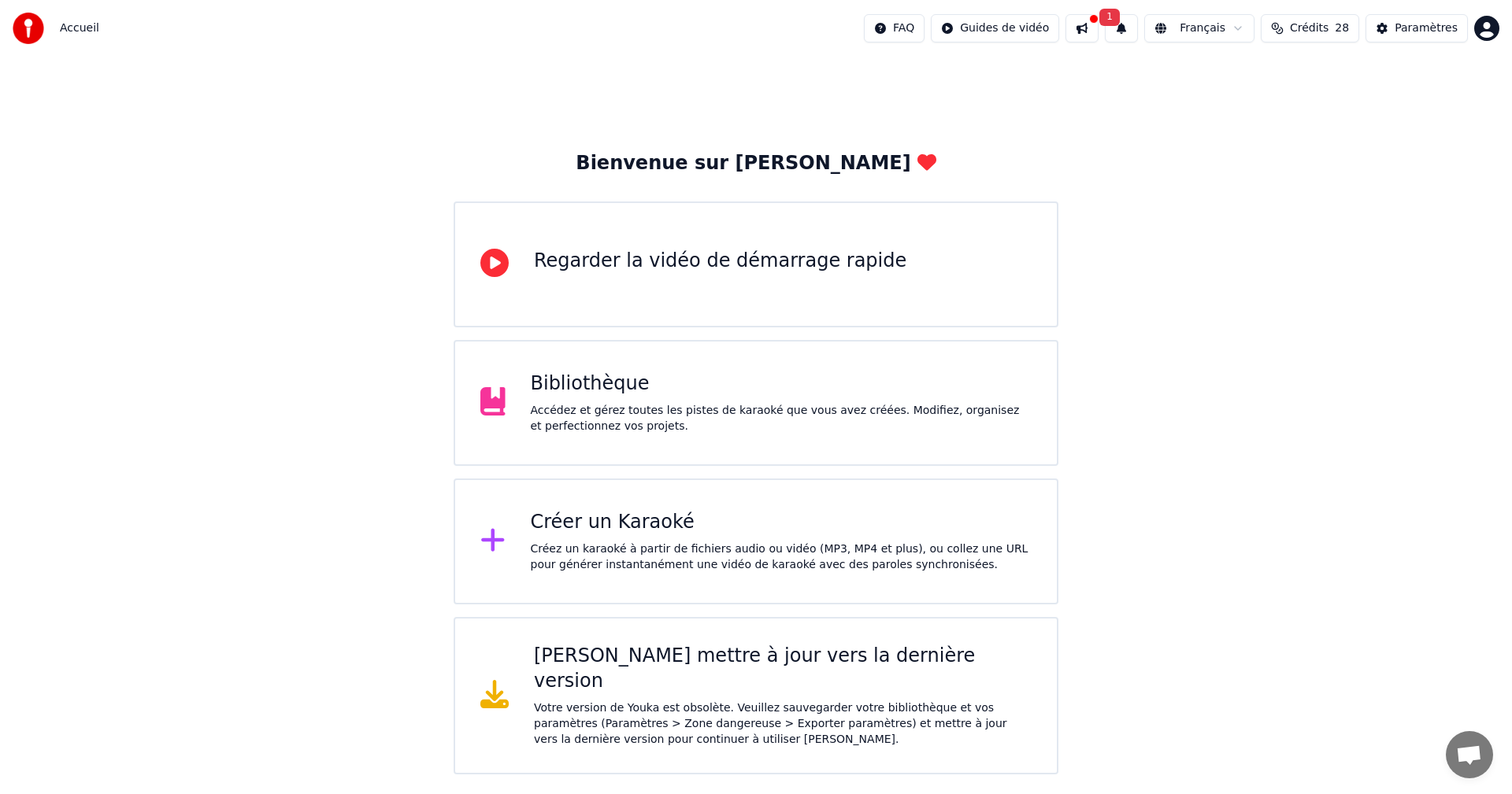
click at [568, 523] on div "Créer un Karaoké" at bounding box center [781, 523] width 502 height 25
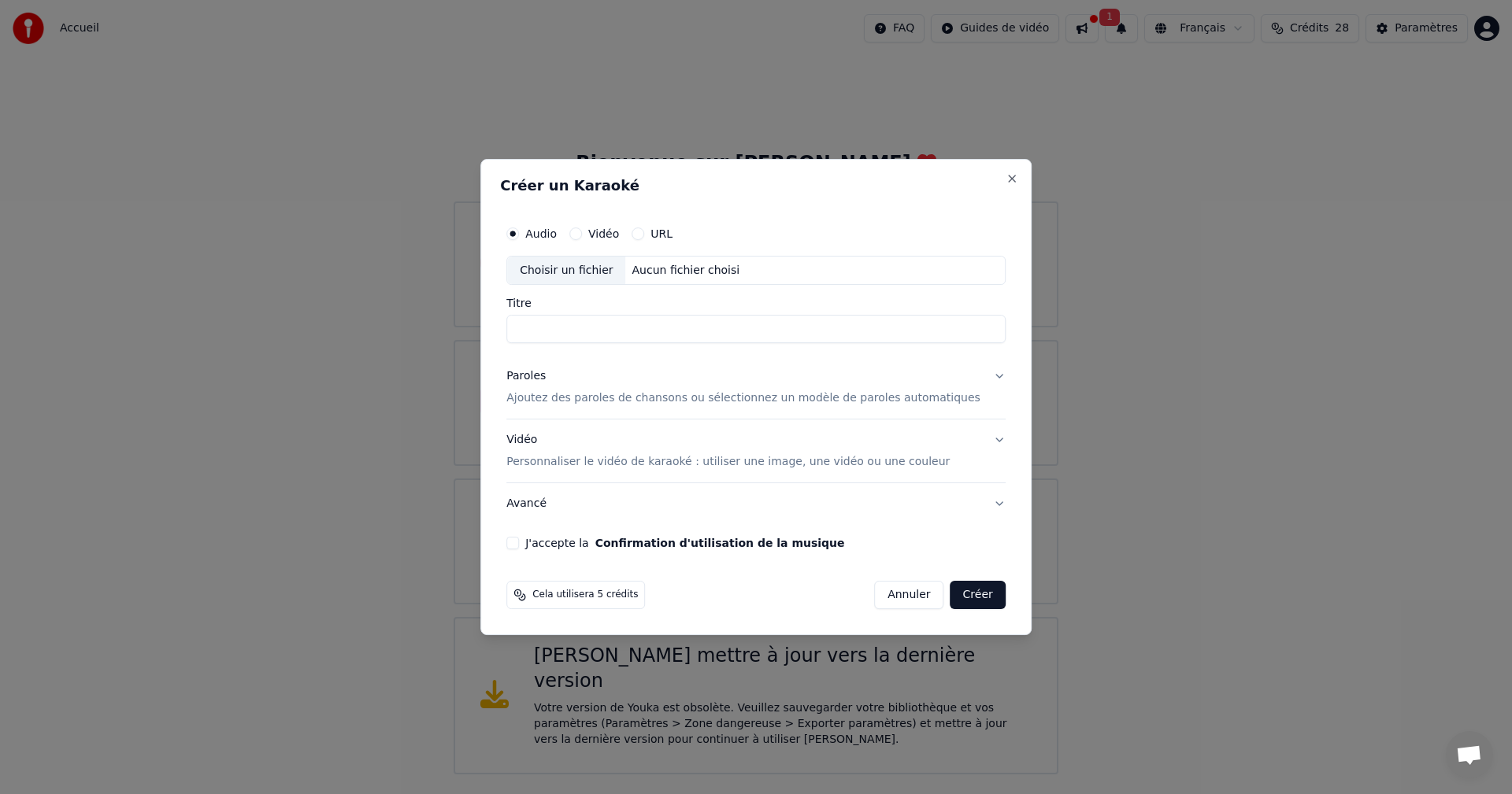
click at [603, 271] on div "Choisir un fichier" at bounding box center [566, 271] width 118 height 29
drag, startPoint x: 633, startPoint y: 332, endPoint x: 506, endPoint y: 329, distance: 127.0
click at [506, 329] on div "**********" at bounding box center [756, 397] width 551 height 477
type input "******"
click at [590, 399] on p "Ajoutez des paroles de chansons ou sélectionnez un modèle de paroles automatiqu…" at bounding box center [743, 399] width 474 height 15
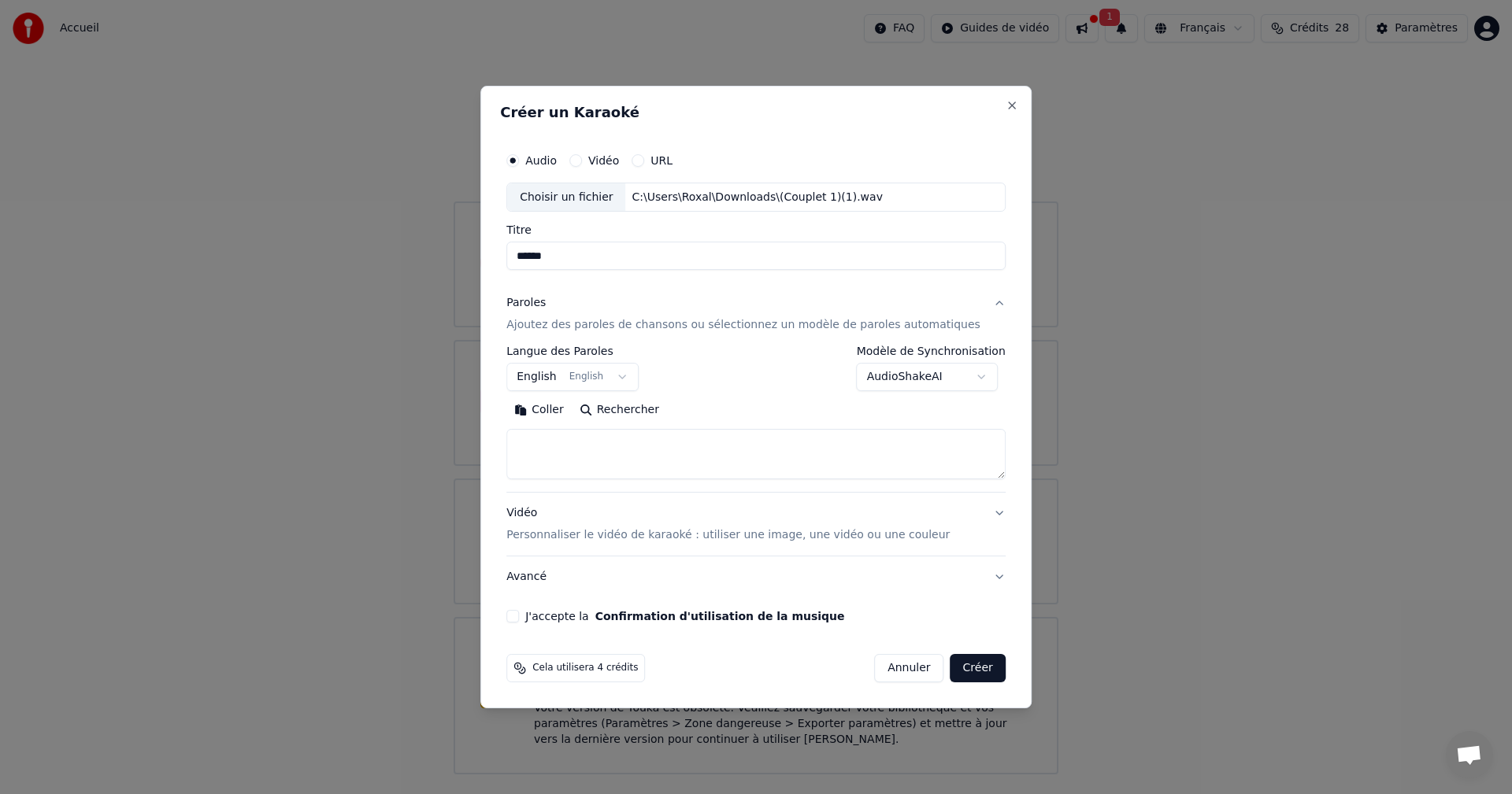
click at [577, 448] on textarea at bounding box center [756, 455] width 499 height 51
click at [572, 411] on button "Coller" at bounding box center [539, 411] width 65 height 25
type textarea "**********"
click at [951, 663] on button "Créer" at bounding box center [979, 668] width 55 height 29
select select "**"
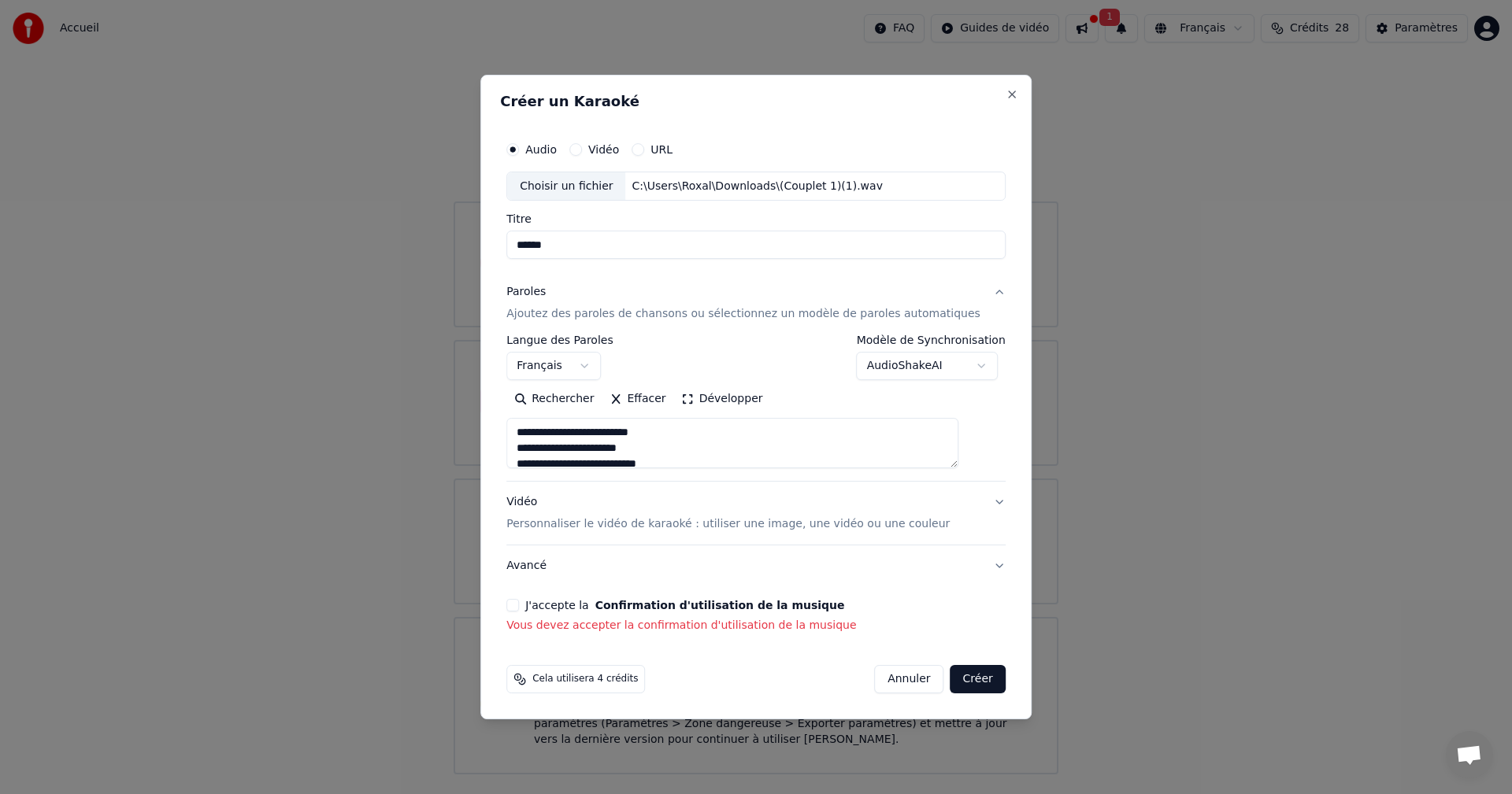
click at [519, 603] on button "J'accepte la Confirmation d'utilisation de la musique" at bounding box center [512, 605] width 12 height 12
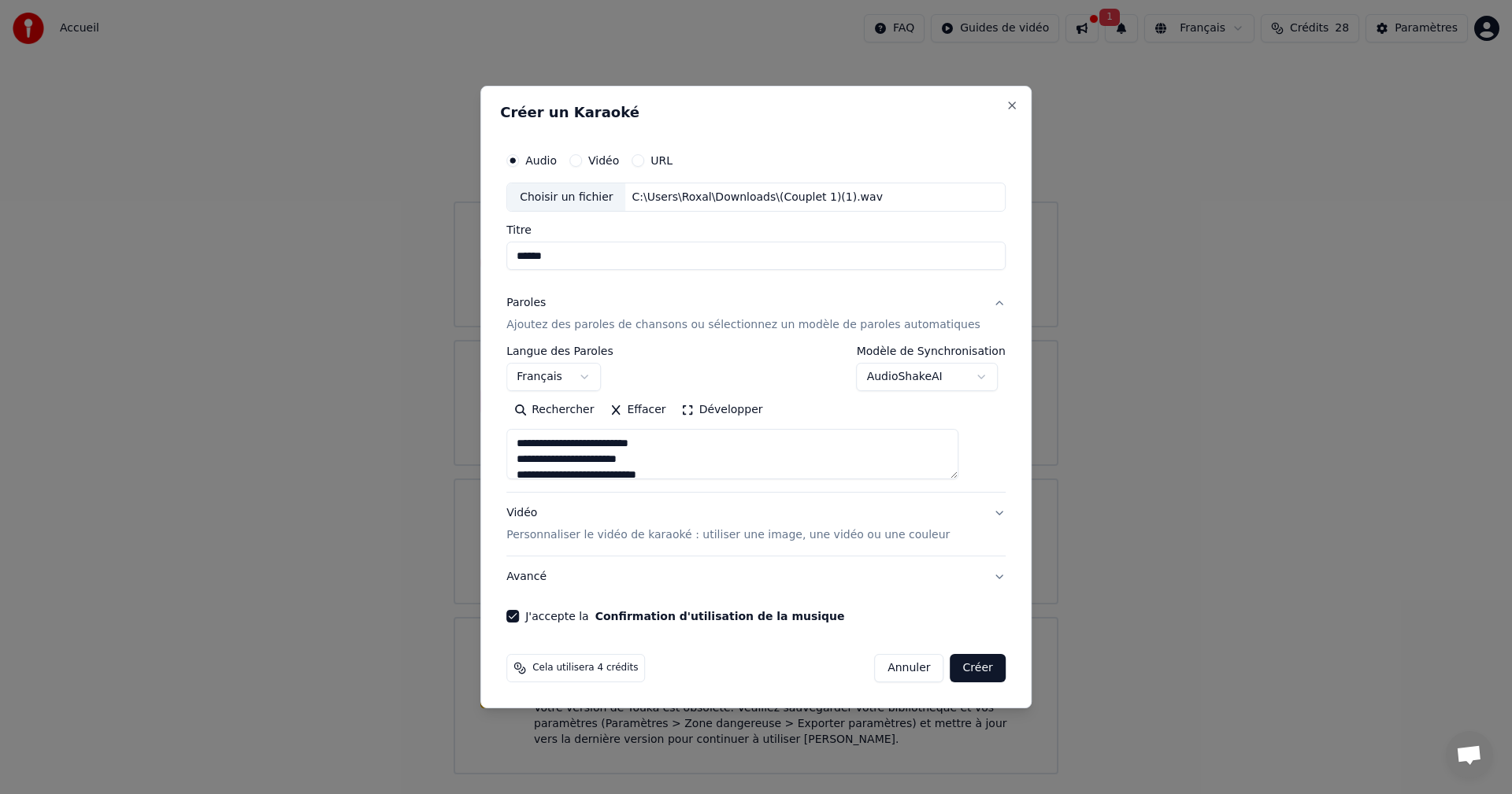
click at [951, 672] on button "Créer" at bounding box center [979, 668] width 55 height 29
type textarea "**********"
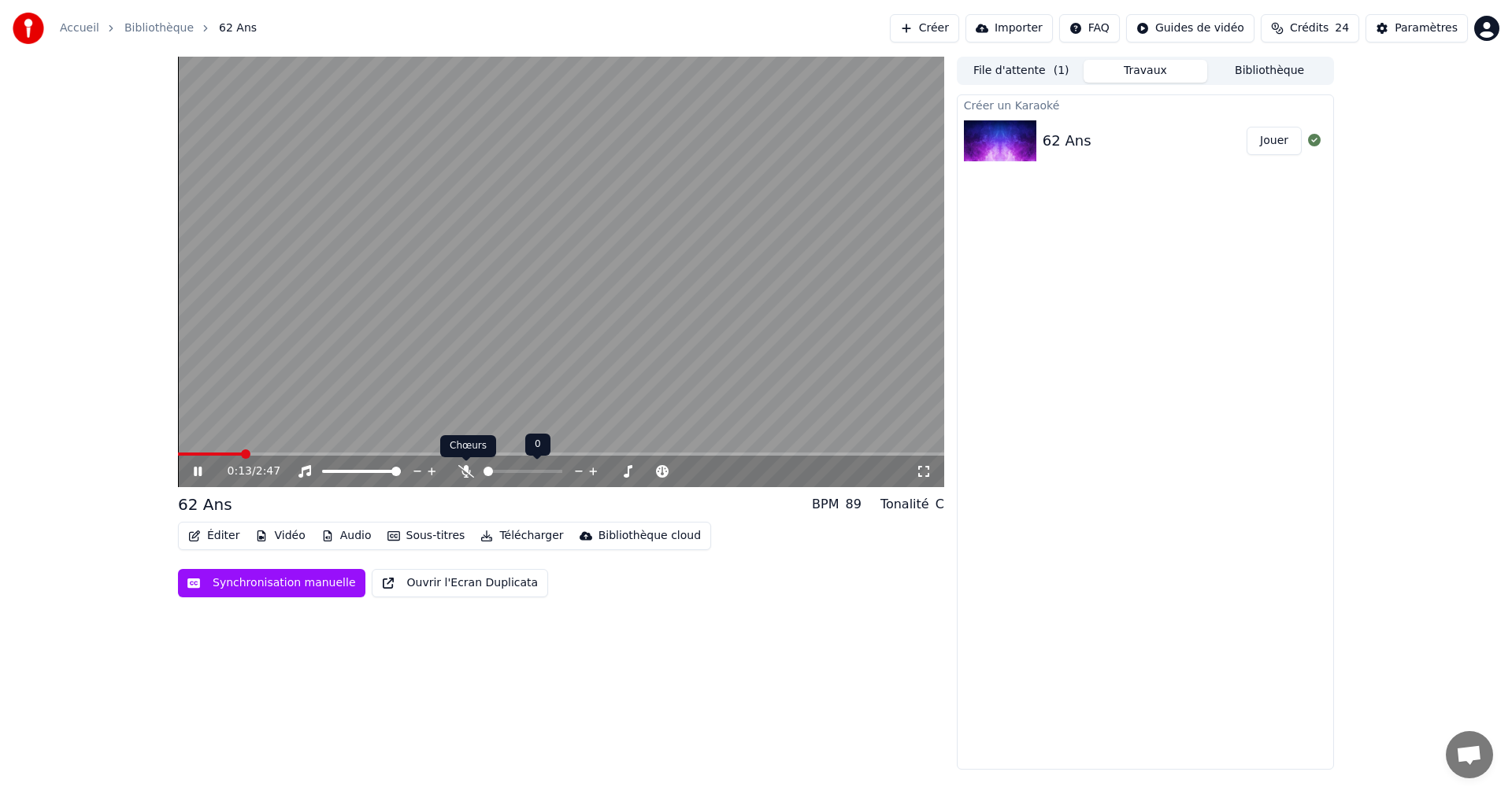
click at [467, 473] on icon at bounding box center [466, 471] width 15 height 12
click at [198, 472] on icon at bounding box center [209, 471] width 37 height 12
click at [221, 533] on button "Éditer" at bounding box center [214, 536] width 64 height 22
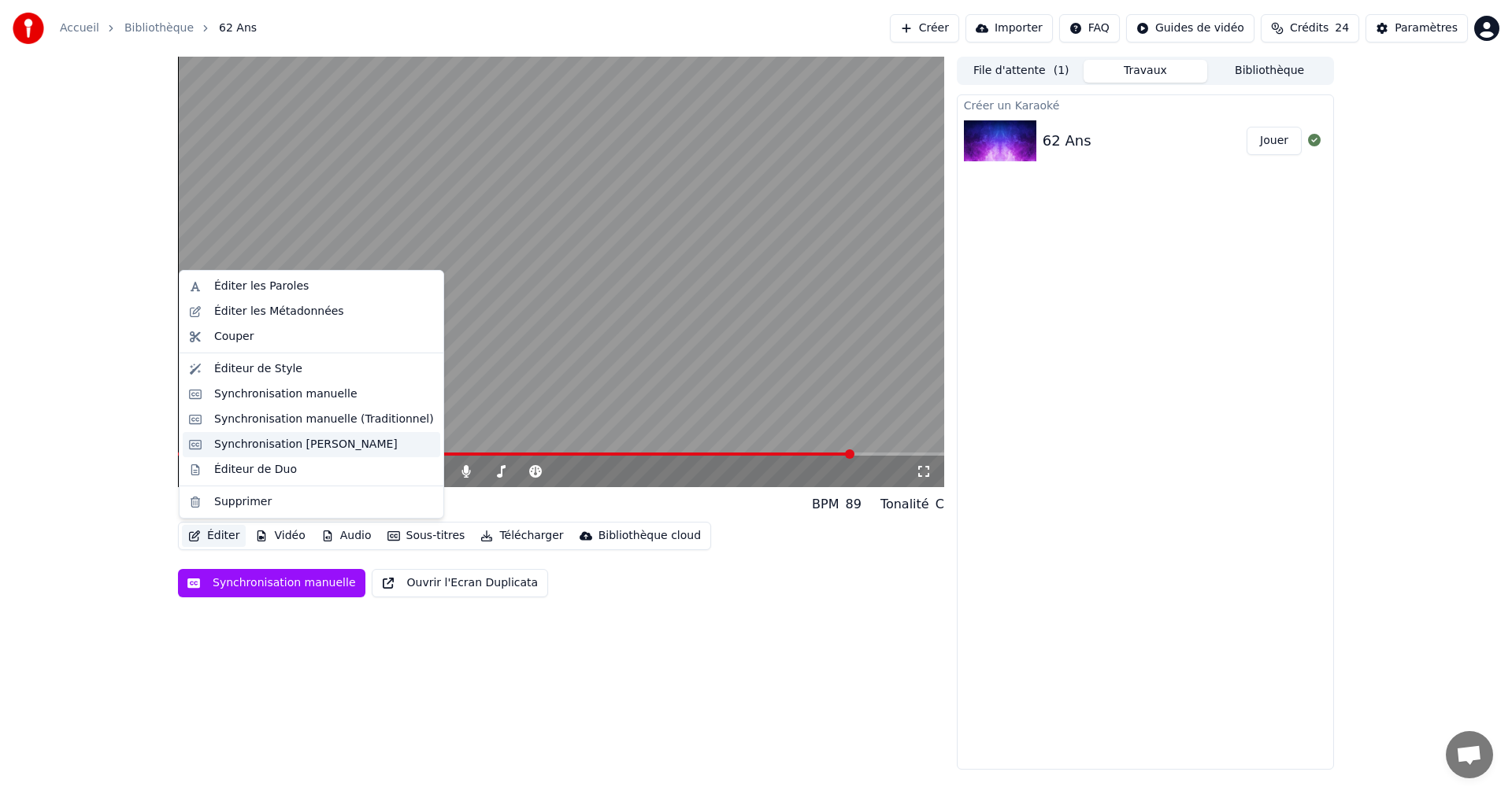
click at [277, 439] on div "Synchronisation [PERSON_NAME]" at bounding box center [306, 444] width 183 height 15
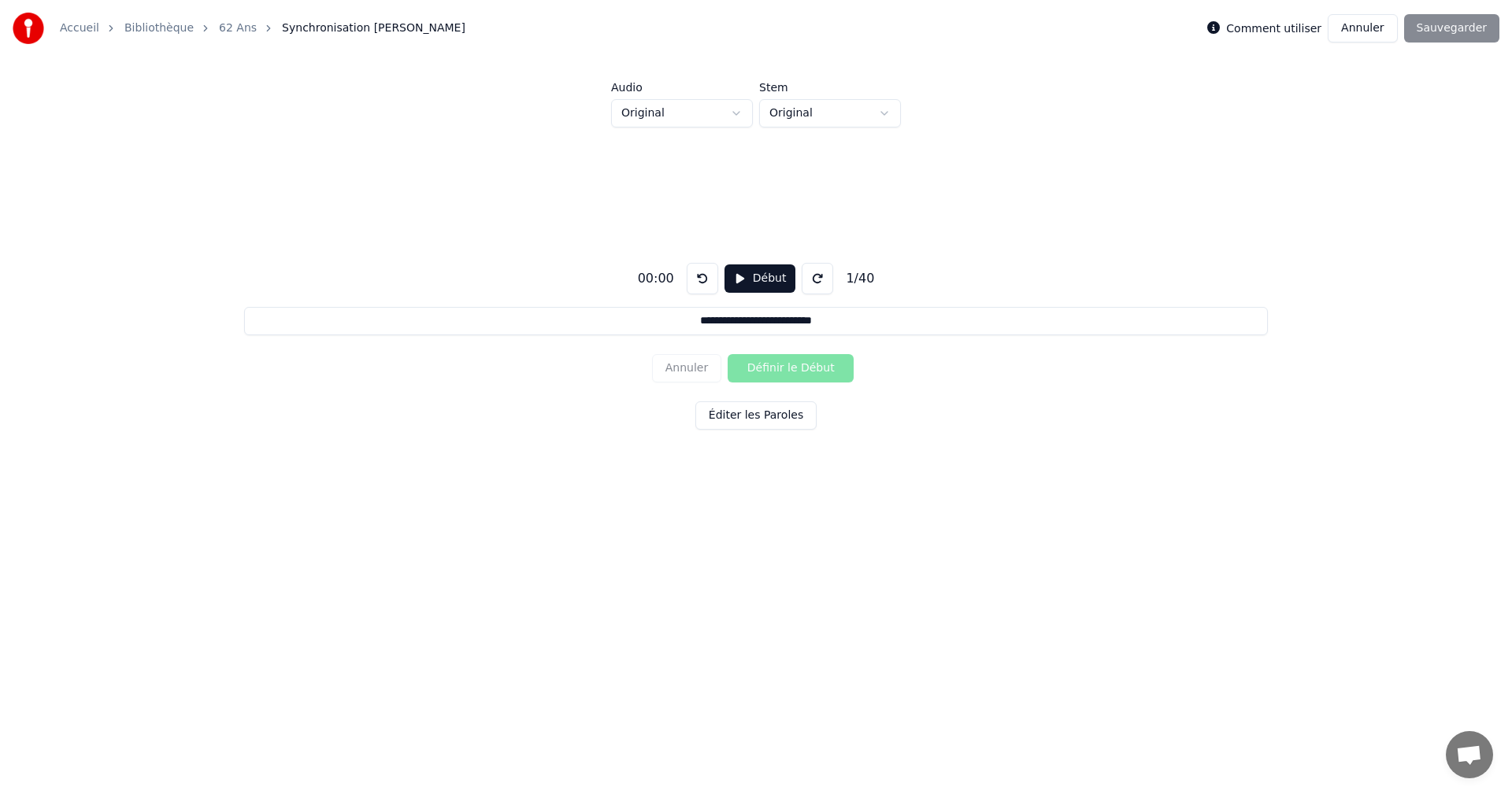
click at [74, 28] on link "Accueil" at bounding box center [79, 28] width 39 height 15
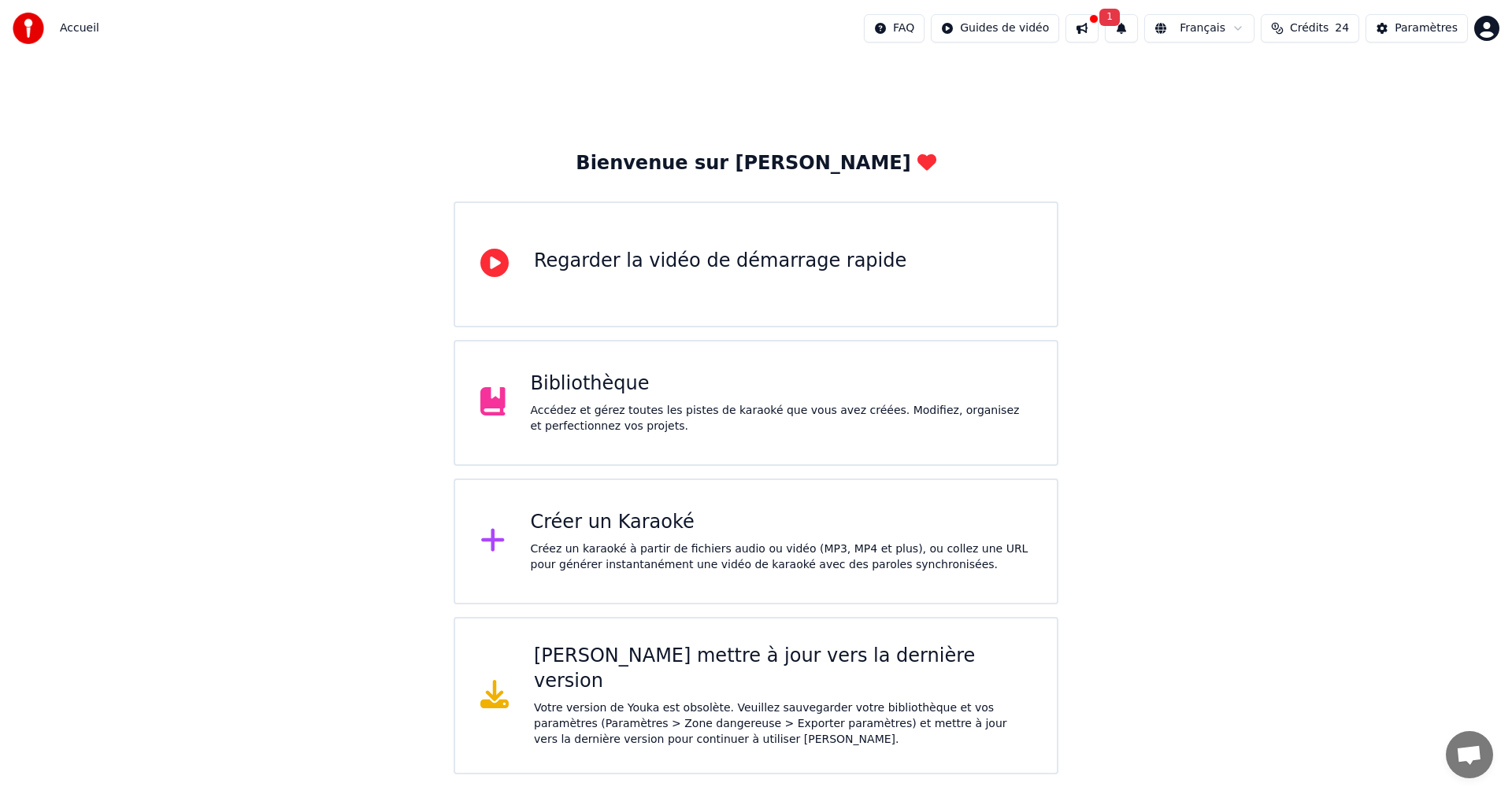
click at [25, 28] on img at bounding box center [28, 28] width 32 height 32
click at [1076, 27] on button at bounding box center [1082, 28] width 33 height 29
click at [79, 27] on span "Accueil" at bounding box center [79, 28] width 39 height 15
click at [29, 21] on img at bounding box center [28, 28] width 32 height 32
click at [1428, 27] on div "Paramètres" at bounding box center [1426, 28] width 63 height 15
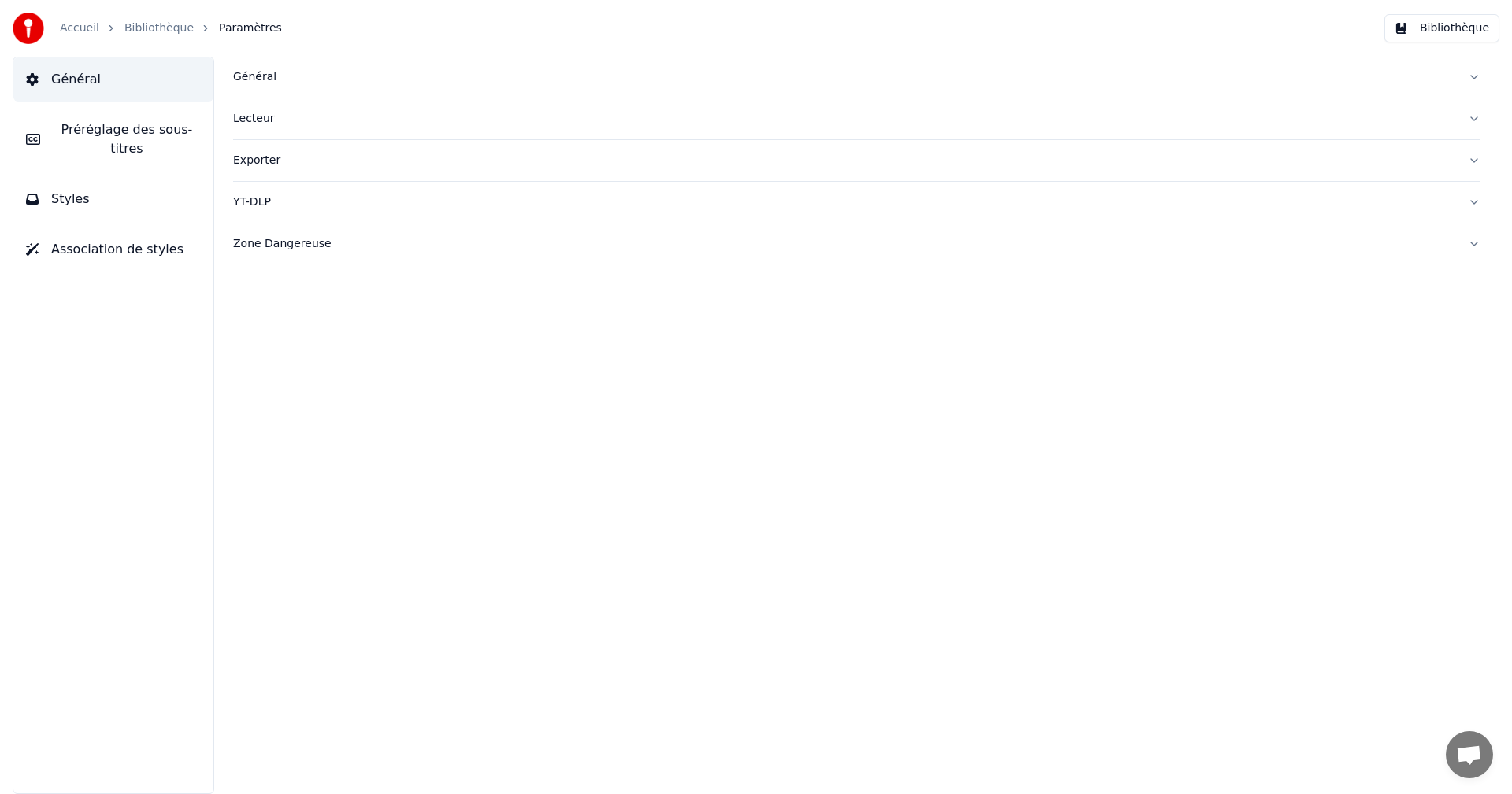
click at [1424, 27] on button "Bibliothèque" at bounding box center [1442, 28] width 115 height 29
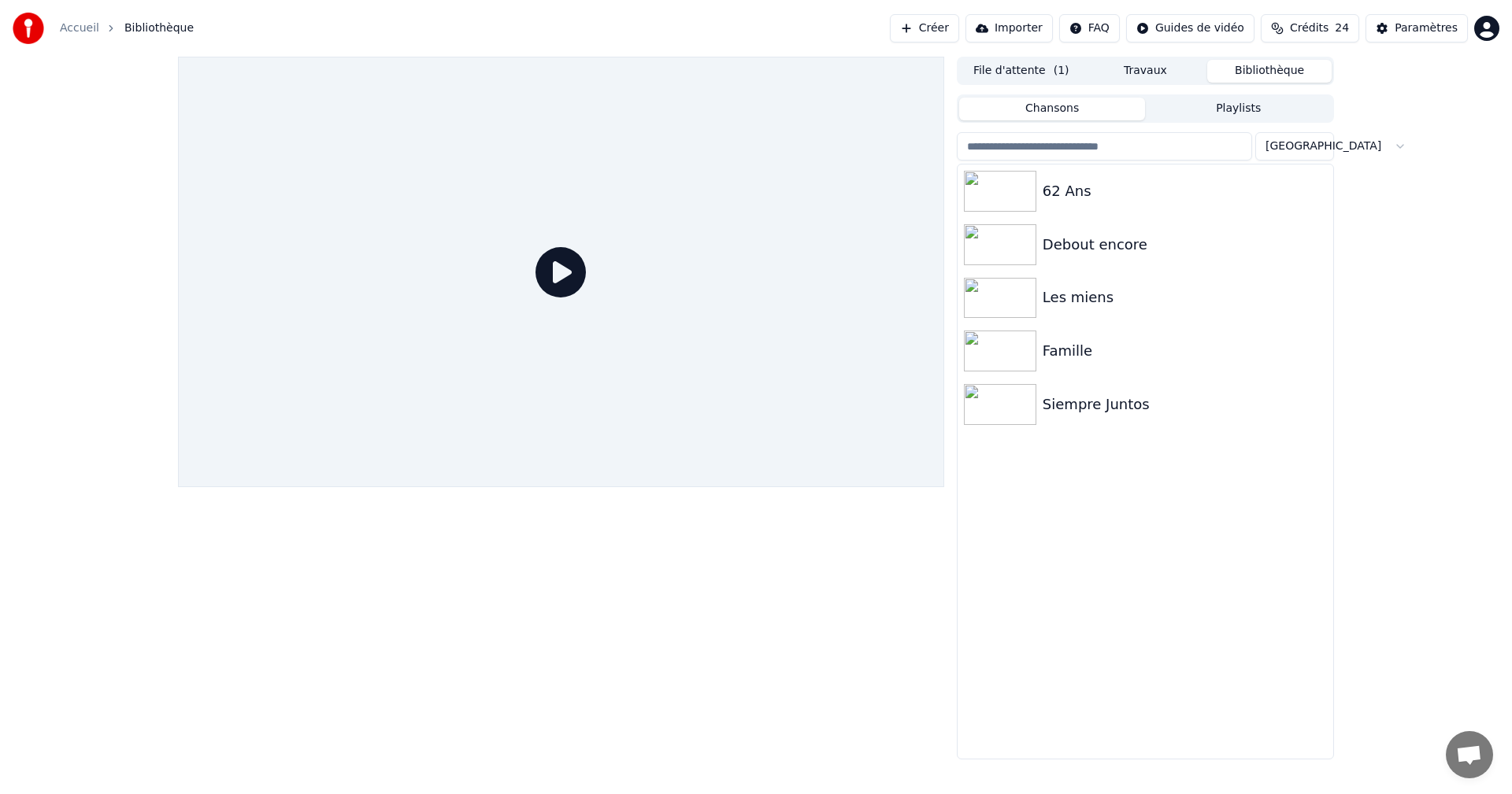
click at [562, 265] on icon at bounding box center [561, 272] width 51 height 51
click at [1063, 192] on div "62 Ans" at bounding box center [1177, 191] width 268 height 22
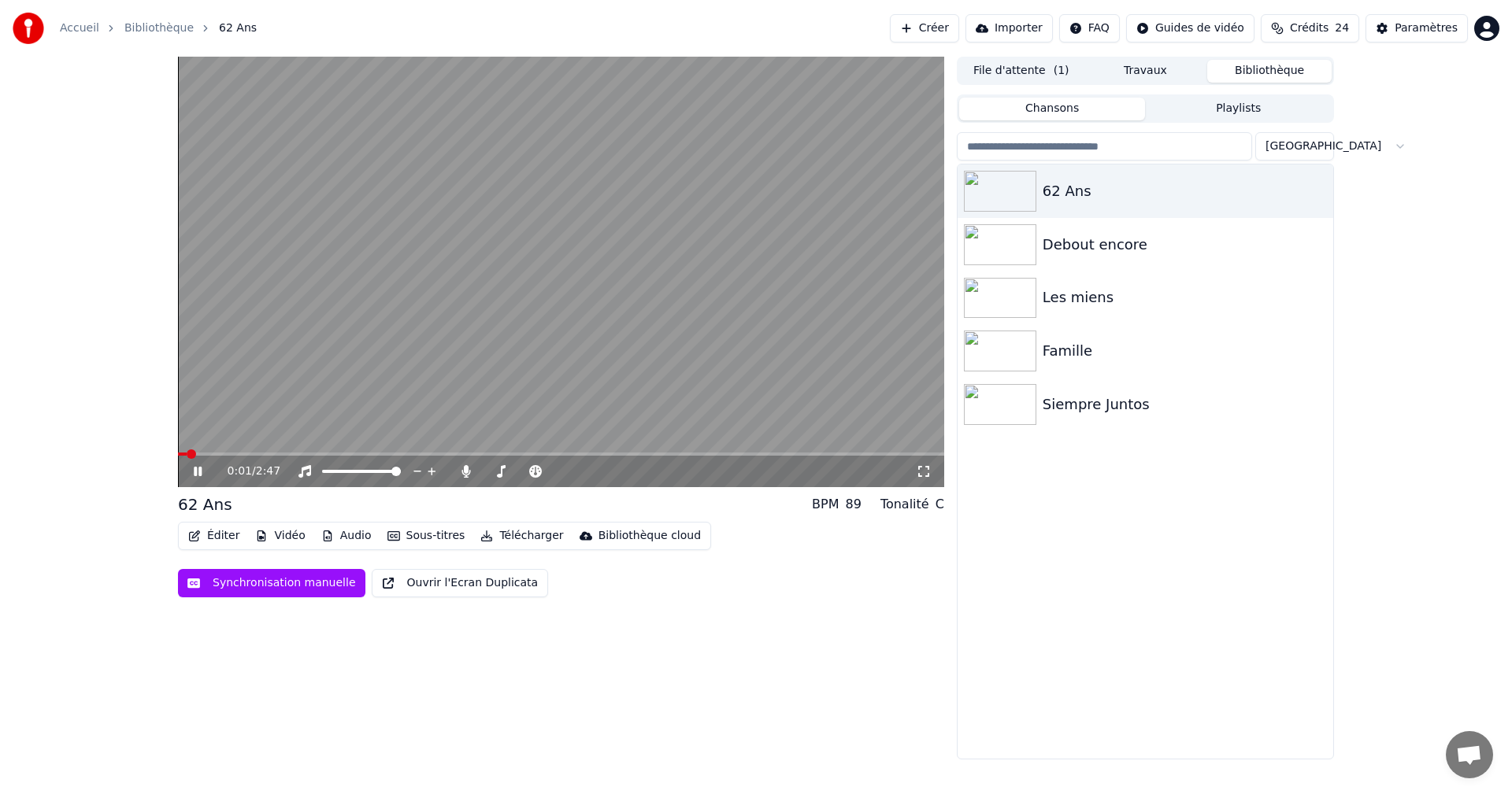
click at [199, 471] on icon at bounding box center [198, 472] width 8 height 10
click at [479, 584] on button "Ouvrir l'Ecran Duplicata" at bounding box center [460, 583] width 177 height 29
click at [199, 470] on icon at bounding box center [198, 472] width 8 height 10
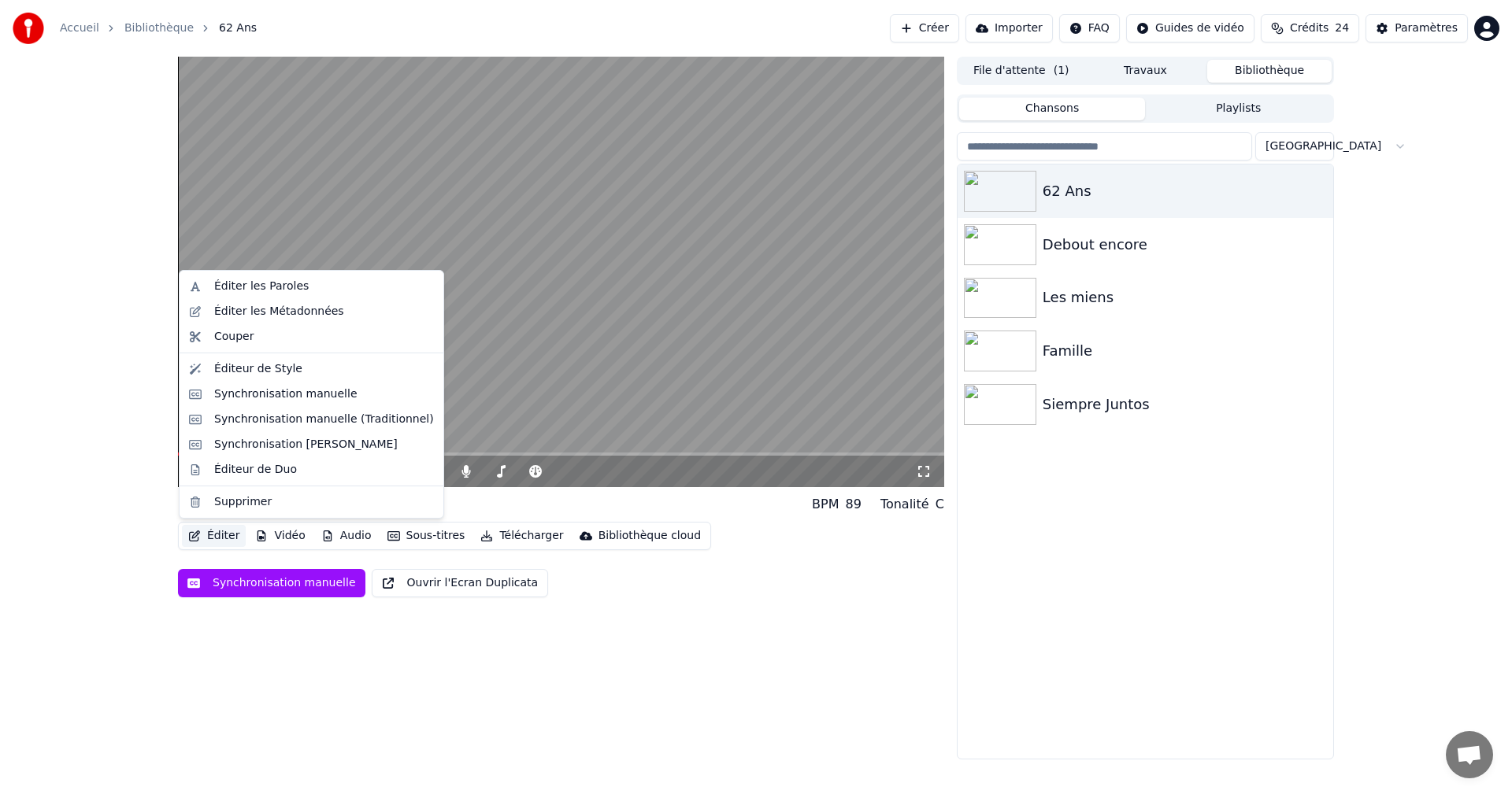
click at [217, 537] on button "Éditer" at bounding box center [214, 536] width 64 height 22
click at [263, 311] on div "Éditer les Métadonnées" at bounding box center [279, 311] width 130 height 15
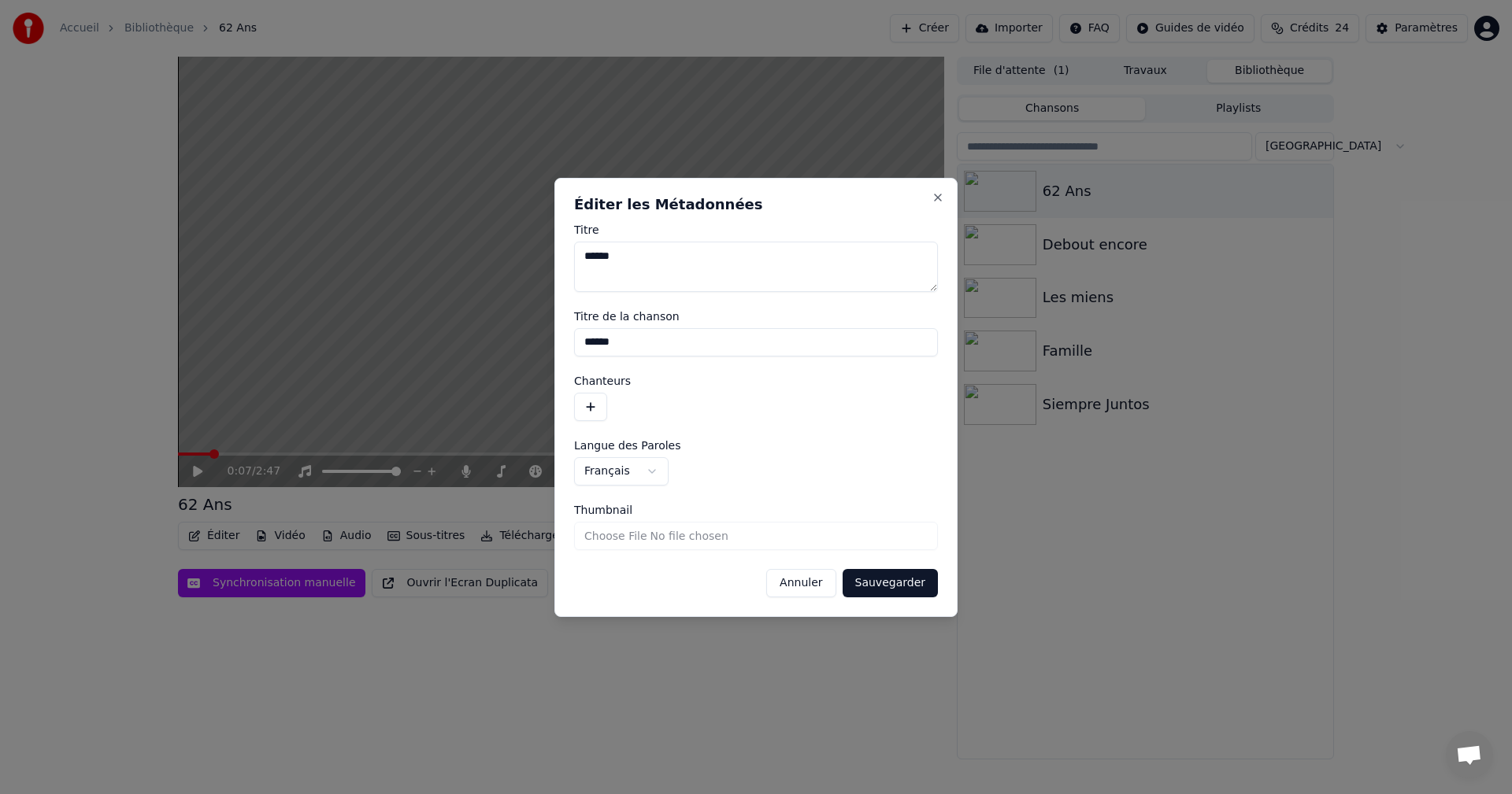
click at [592, 399] on button "button" at bounding box center [590, 407] width 33 height 29
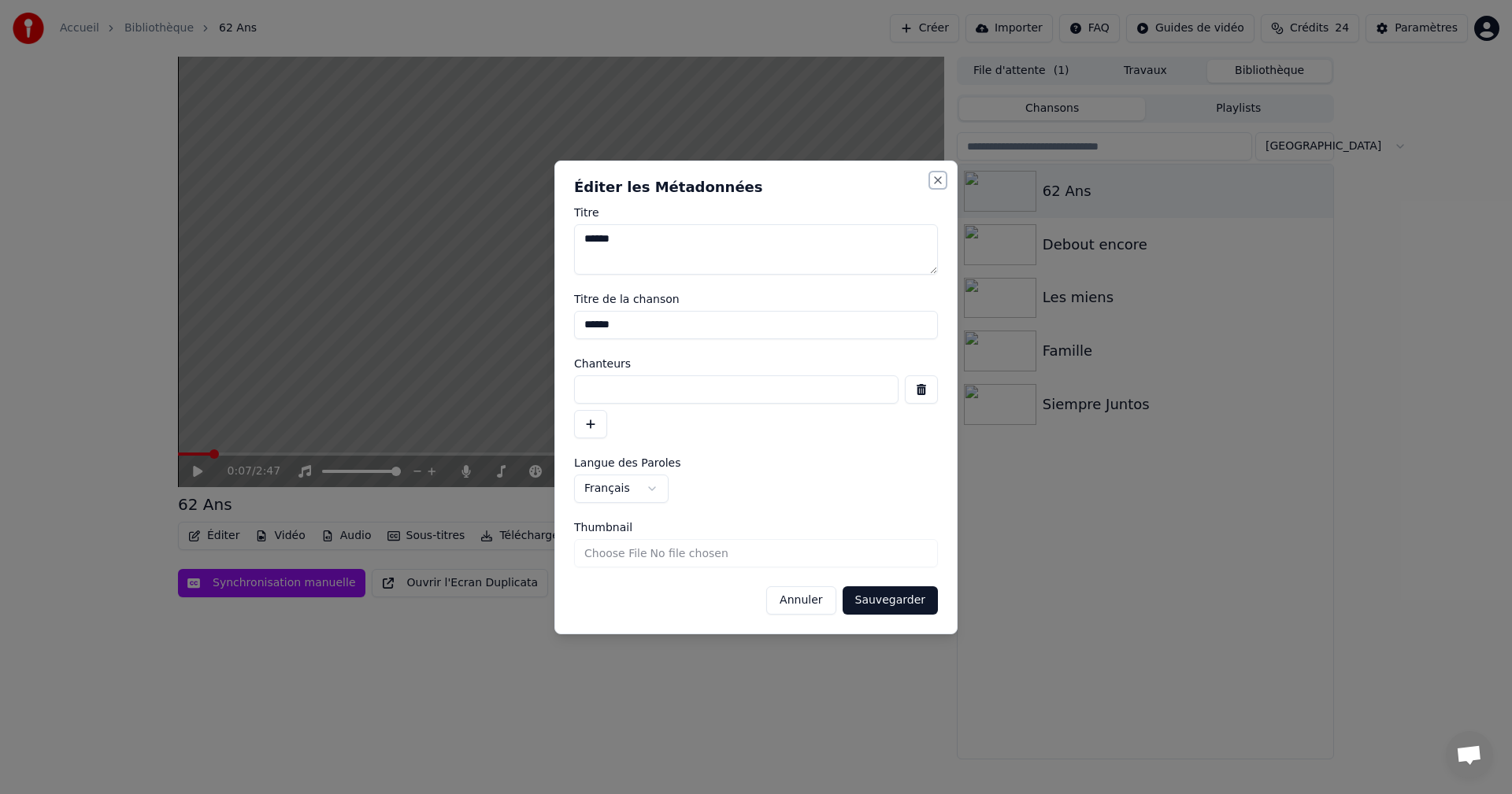
click at [939, 181] on button "Close" at bounding box center [938, 179] width 12 height 12
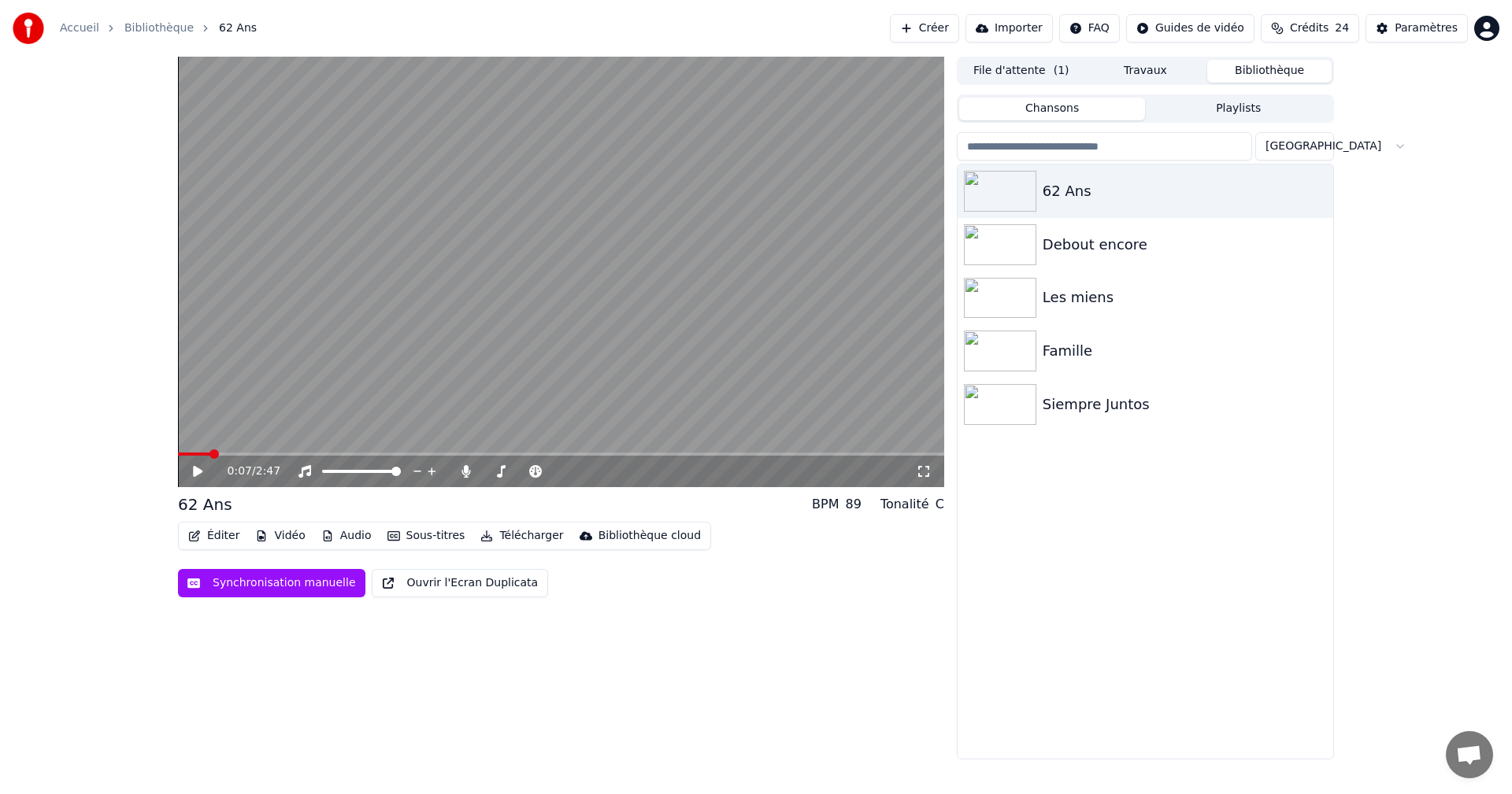
click at [220, 536] on button "Éditer" at bounding box center [214, 536] width 64 height 22
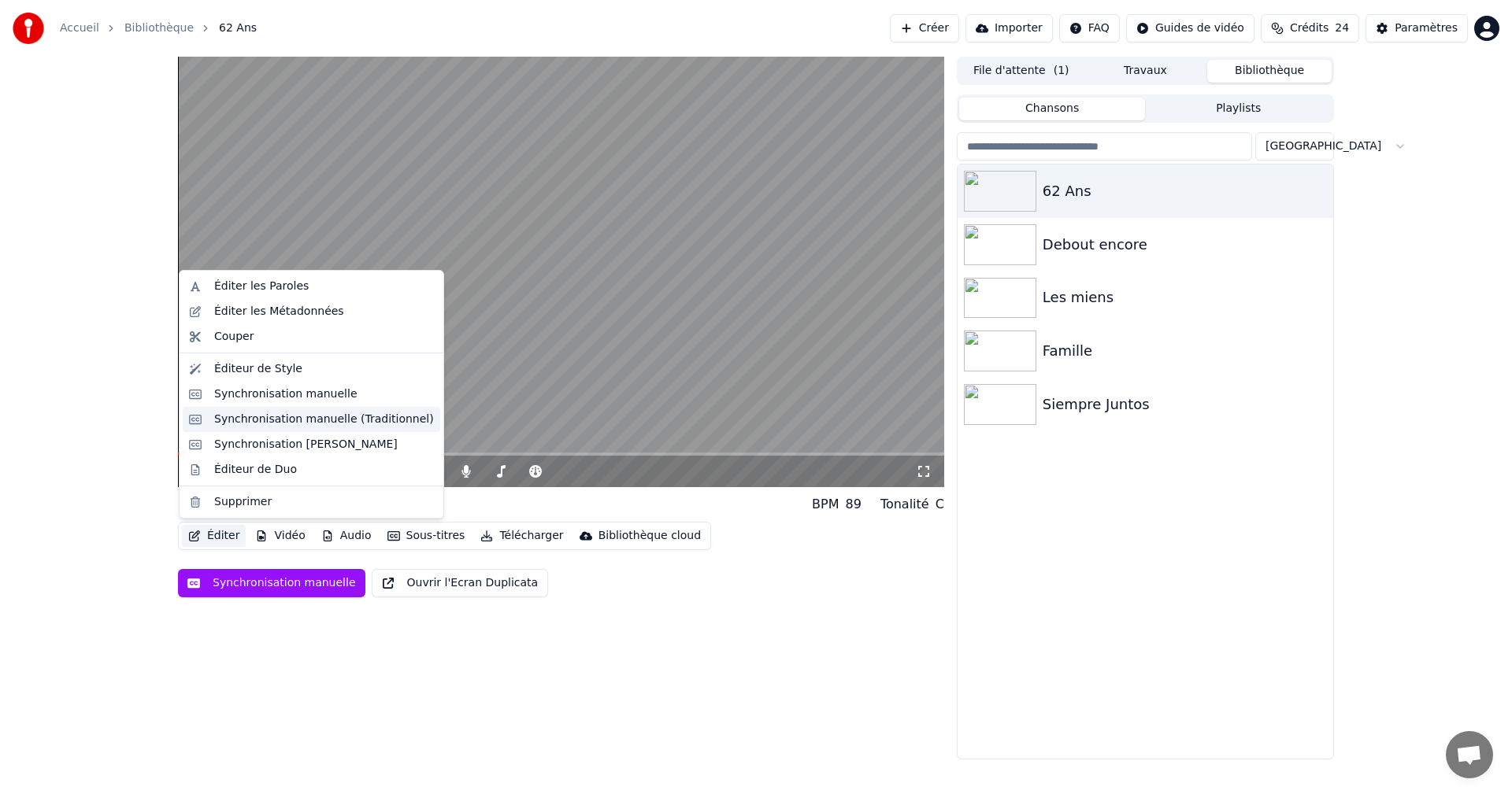
click at [284, 419] on div "Synchronisation manuelle (Traditionnel)" at bounding box center [324, 419] width 219 height 15
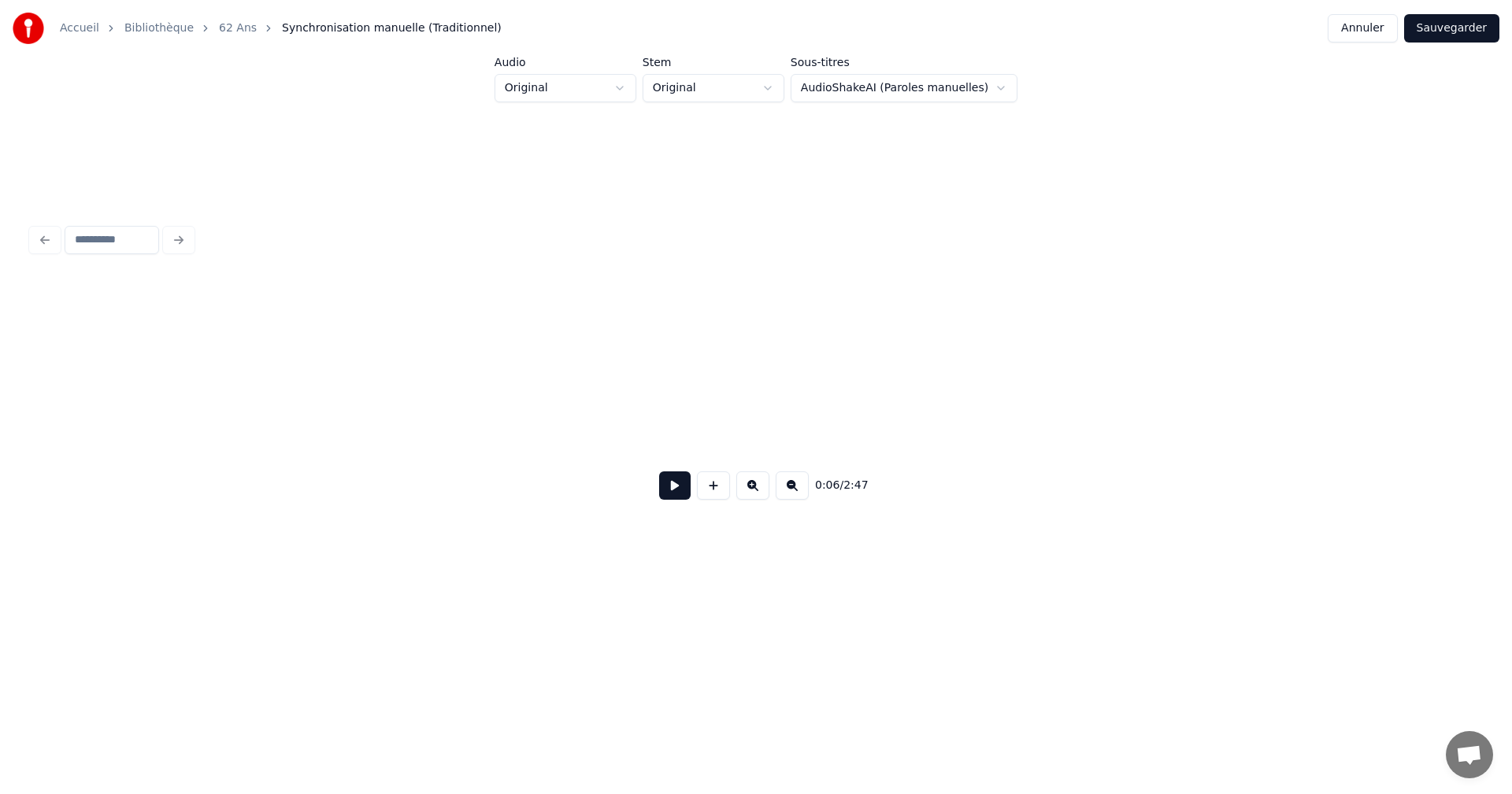
scroll to position [0, 2198]
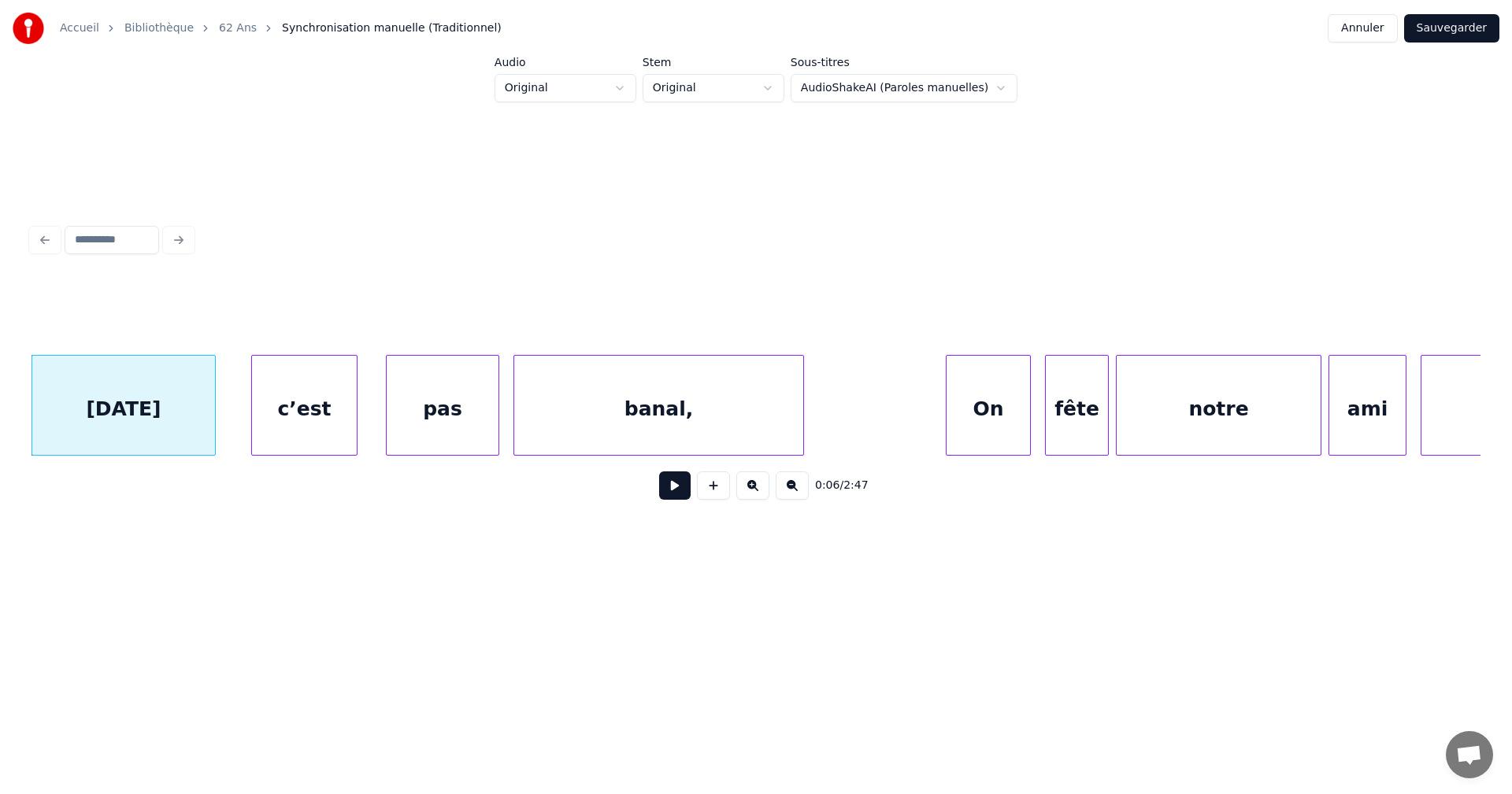
click at [993, 82] on html "Accueil Bibliothèque 62 Ans Synchronisation manuelle (Traditionnel) Annuler Sau…" at bounding box center [756, 315] width 1512 height 629
click at [778, 85] on html "Accueil Bibliothèque 62 Ans Synchronisation manuelle (Traditionnel) Annuler Sau…" at bounding box center [756, 315] width 1512 height 629
click at [632, 85] on html "Accueil Bibliothèque 62 Ans Synchronisation manuelle (Traditionnel) Annuler Sau…" at bounding box center [756, 315] width 1512 height 629
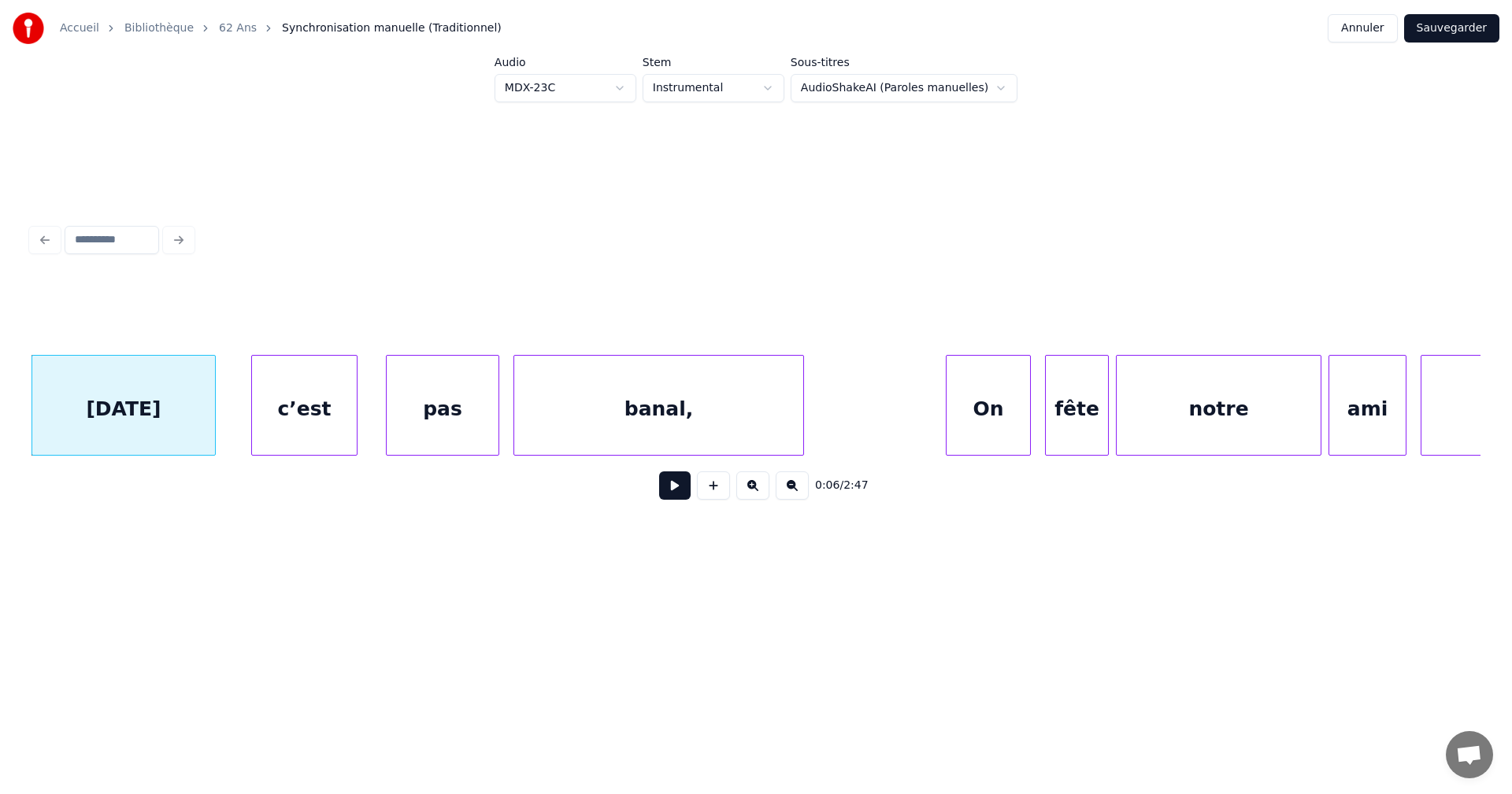
click at [1454, 24] on button "Sauvegarder" at bounding box center [1452, 28] width 95 height 29
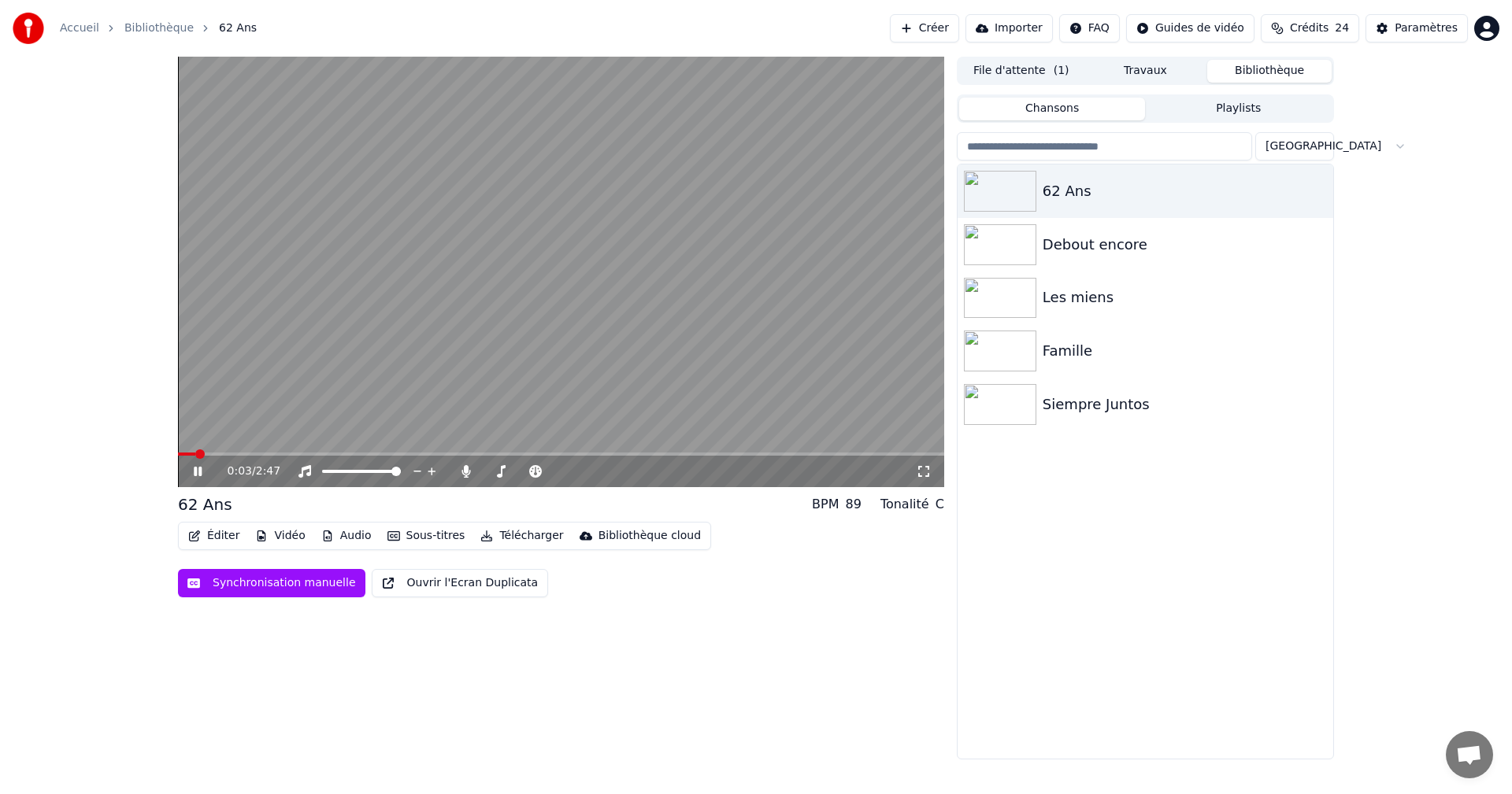
click at [377, 444] on video at bounding box center [561, 272] width 767 height 430
click at [225, 458] on div "0:04 / 2:47" at bounding box center [561, 471] width 767 height 32
click at [518, 449] on span at bounding box center [517, 454] width 10 height 10
click at [205, 469] on icon at bounding box center [209, 471] width 37 height 12
drag, startPoint x: 525, startPoint y: 448, endPoint x: 608, endPoint y: 449, distance: 83.0
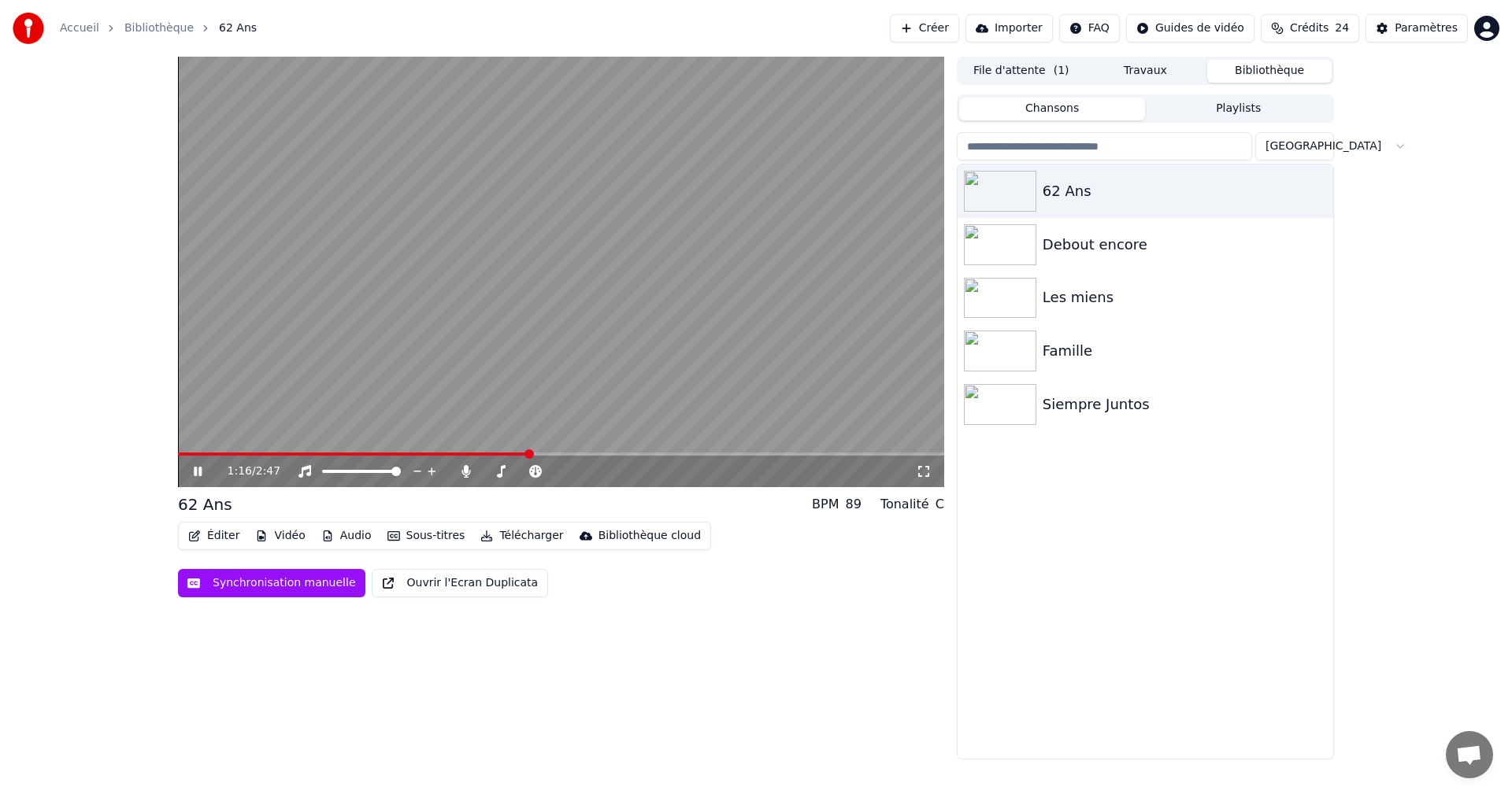
click at [608, 449] on video at bounding box center [561, 272] width 767 height 430
click at [693, 452] on span at bounding box center [693, 454] width 10 height 10
click at [196, 470] on icon at bounding box center [198, 472] width 10 height 11
click at [196, 470] on icon at bounding box center [198, 472] width 8 height 10
click at [200, 468] on icon at bounding box center [209, 471] width 37 height 12
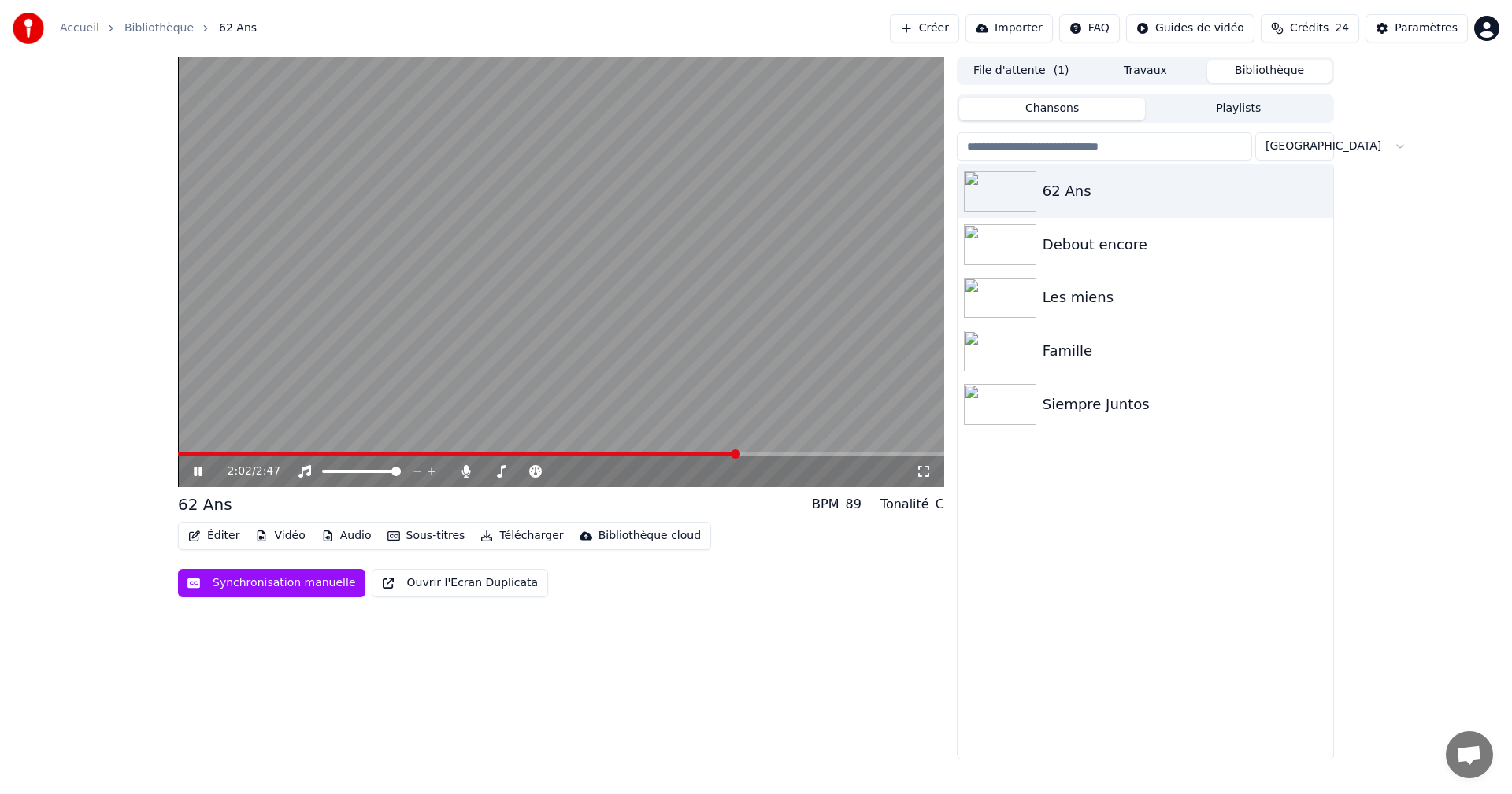
click at [200, 468] on icon at bounding box center [198, 472] width 8 height 10
click at [786, 455] on span at bounding box center [783, 454] width 10 height 10
click at [196, 471] on icon at bounding box center [198, 472] width 10 height 11
click at [200, 470] on icon at bounding box center [198, 472] width 8 height 10
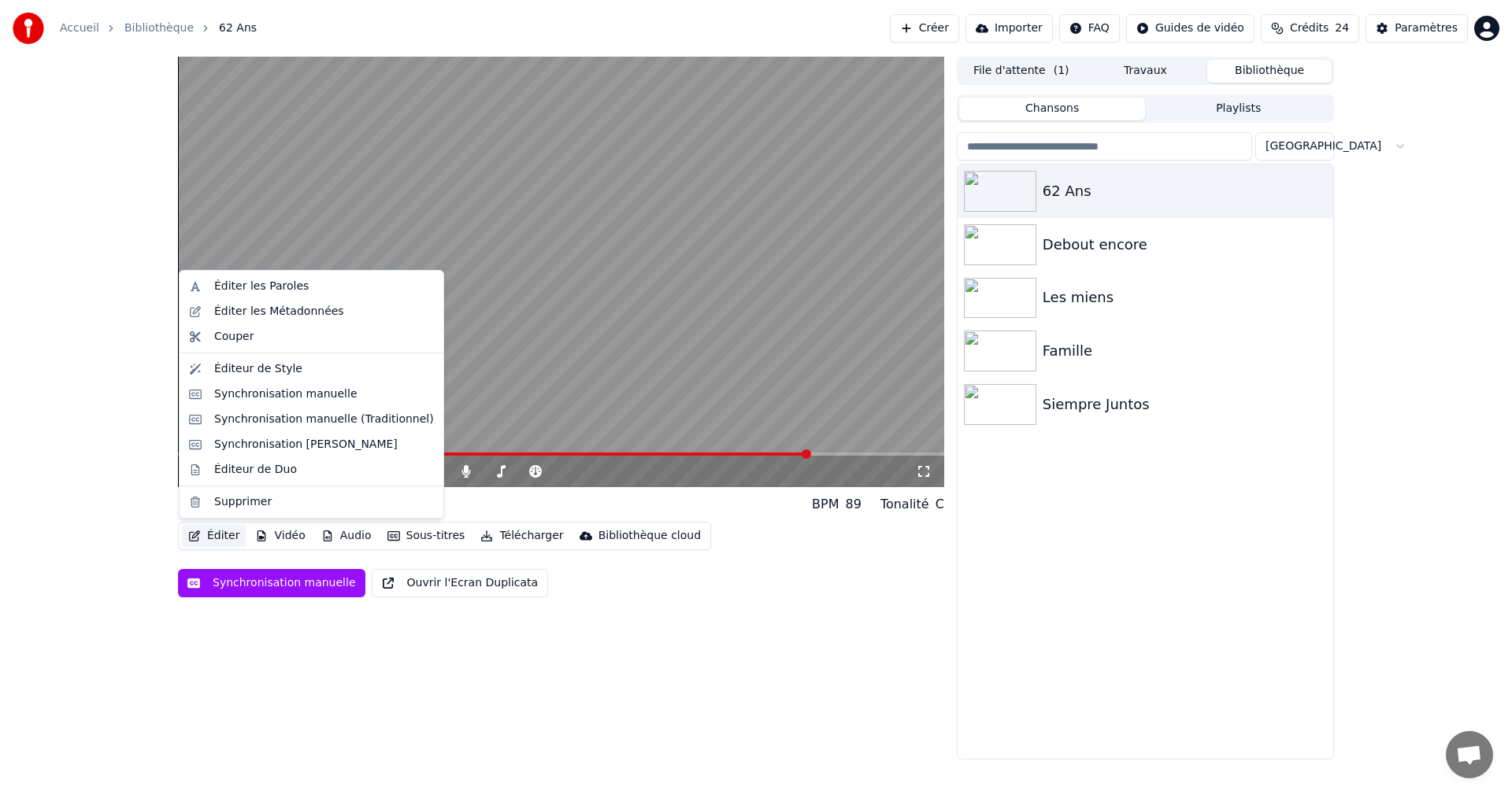
click at [219, 536] on button "Éditer" at bounding box center [214, 536] width 64 height 22
click at [236, 279] on div "Éditer les Paroles" at bounding box center [262, 286] width 95 height 15
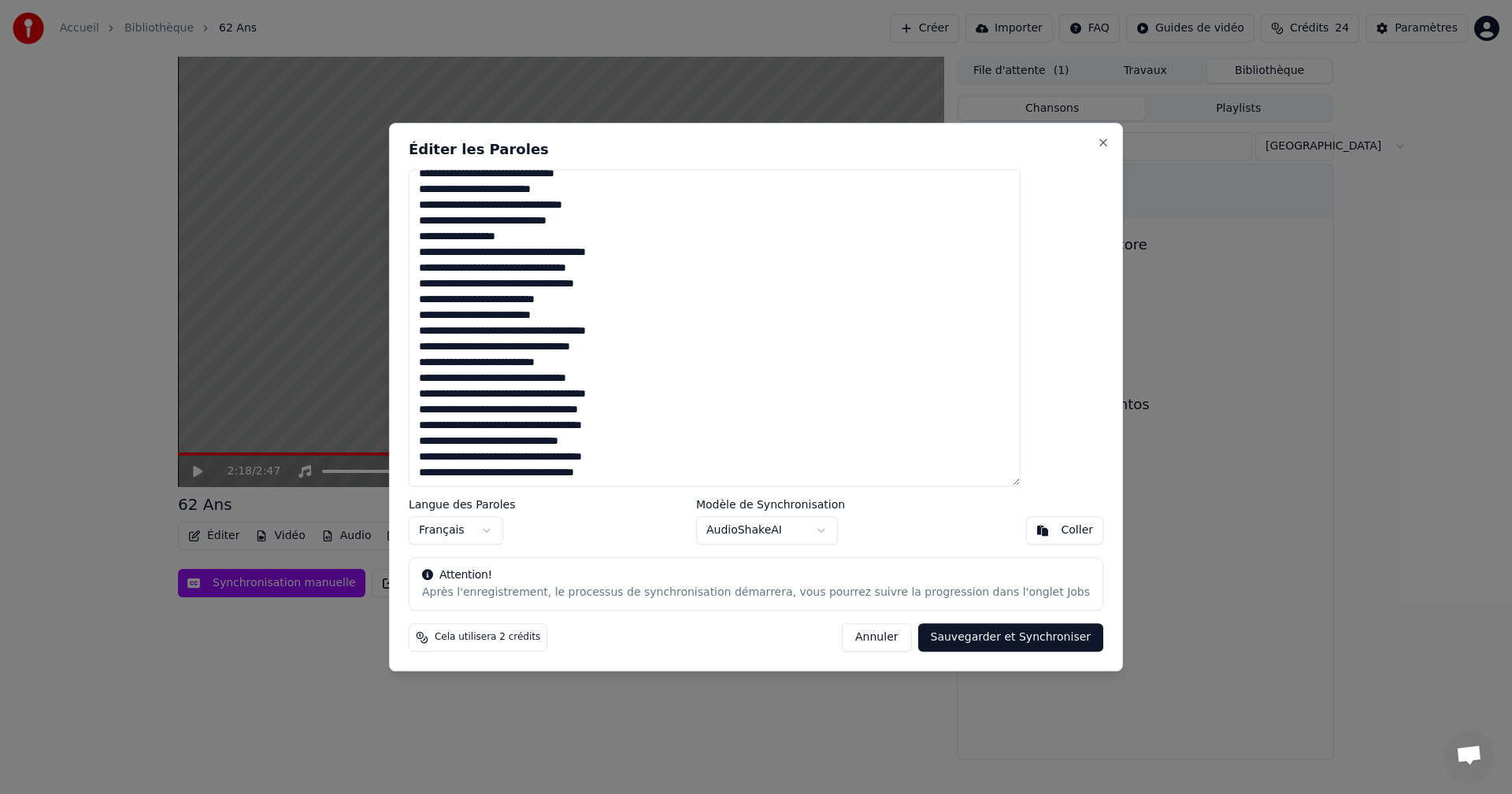
scroll to position [325, 0]
click at [781, 524] on body "Accueil Bibliothèque 62 Ans Créer Importer FAQ Guides de vidéo Crédits 24 Param…" at bounding box center [756, 397] width 1512 height 794
click at [962, 640] on button "Sauvegarder et Synchroniser" at bounding box center [1011, 637] width 186 height 29
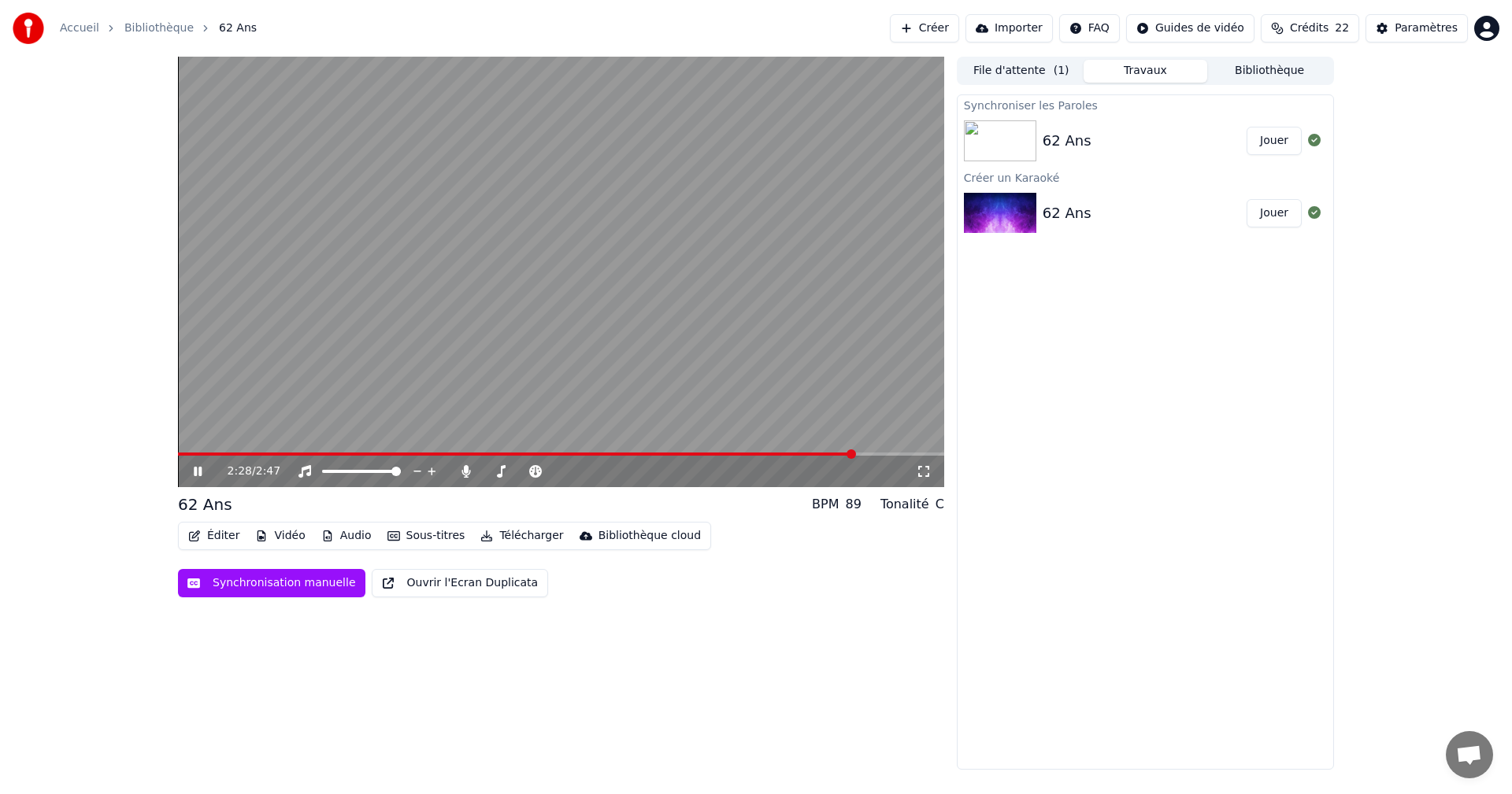
click at [300, 395] on video at bounding box center [561, 272] width 767 height 430
click at [589, 453] on span at bounding box center [516, 454] width 678 height 3
click at [197, 467] on icon at bounding box center [209, 471] width 37 height 12
click at [203, 470] on icon at bounding box center [209, 471] width 37 height 12
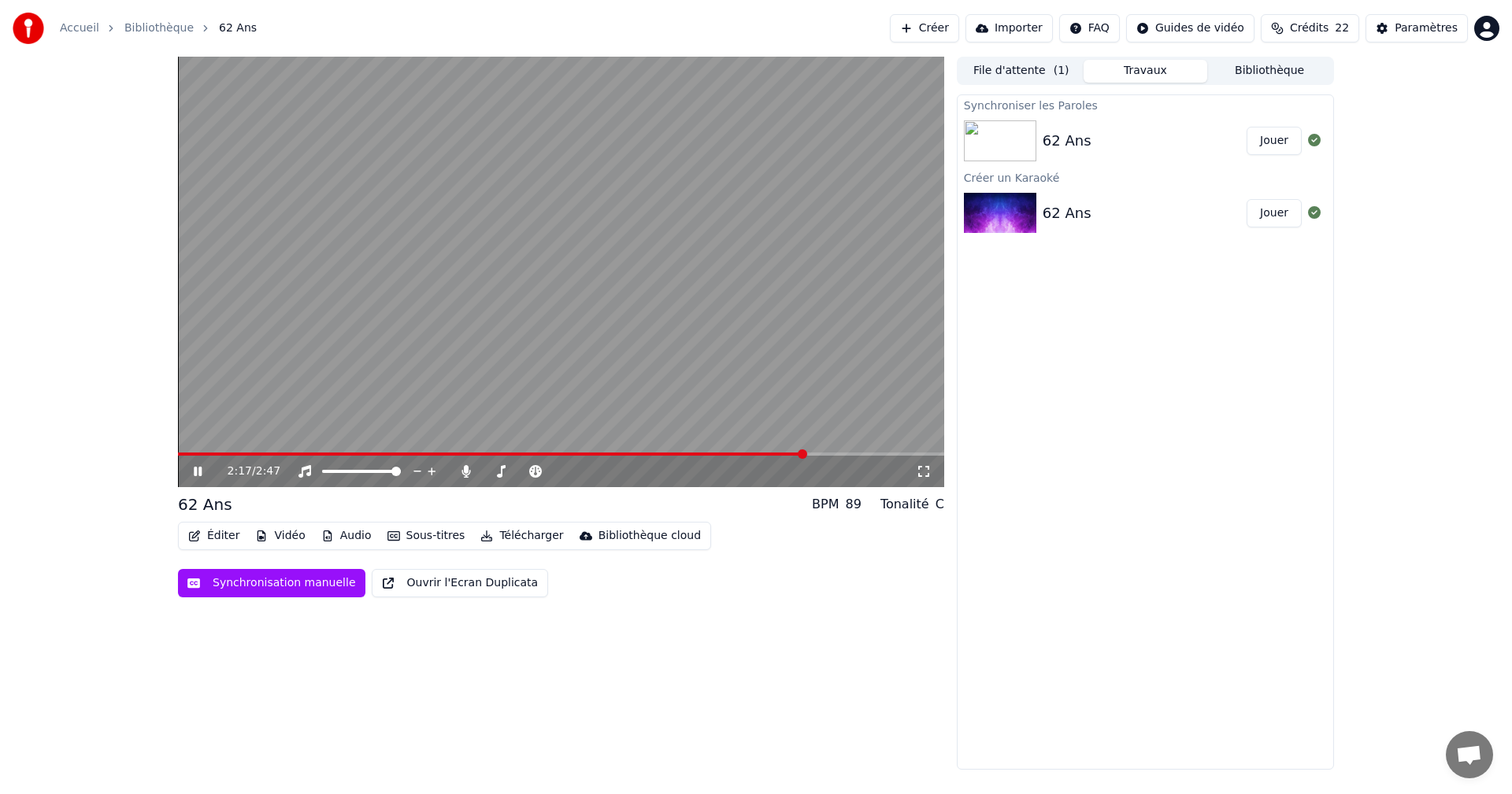
click at [200, 470] on icon at bounding box center [198, 472] width 8 height 10
